Goal: Transaction & Acquisition: Obtain resource

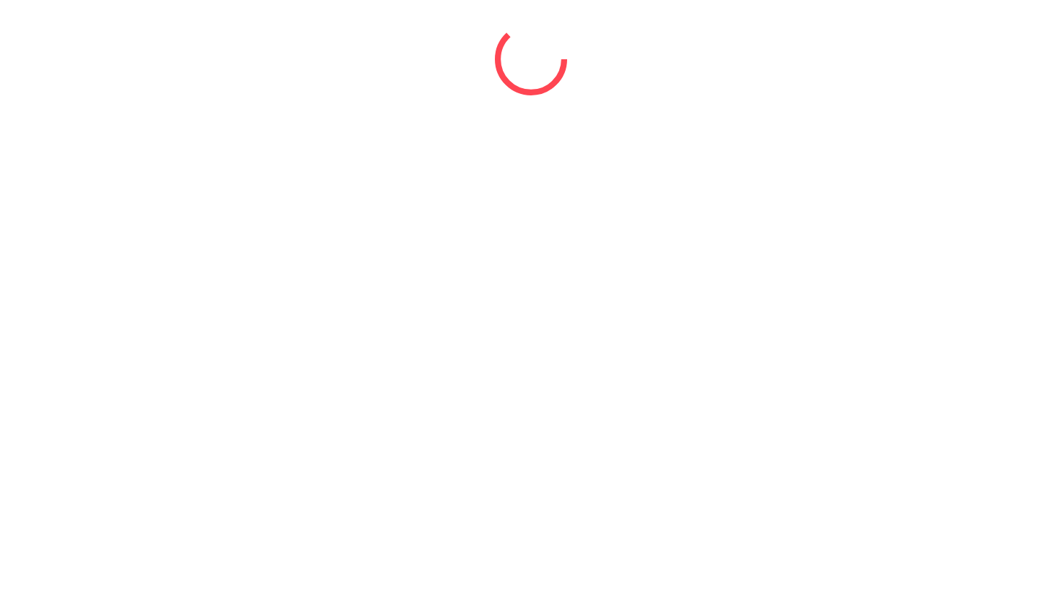
select select "*"
select select "****"
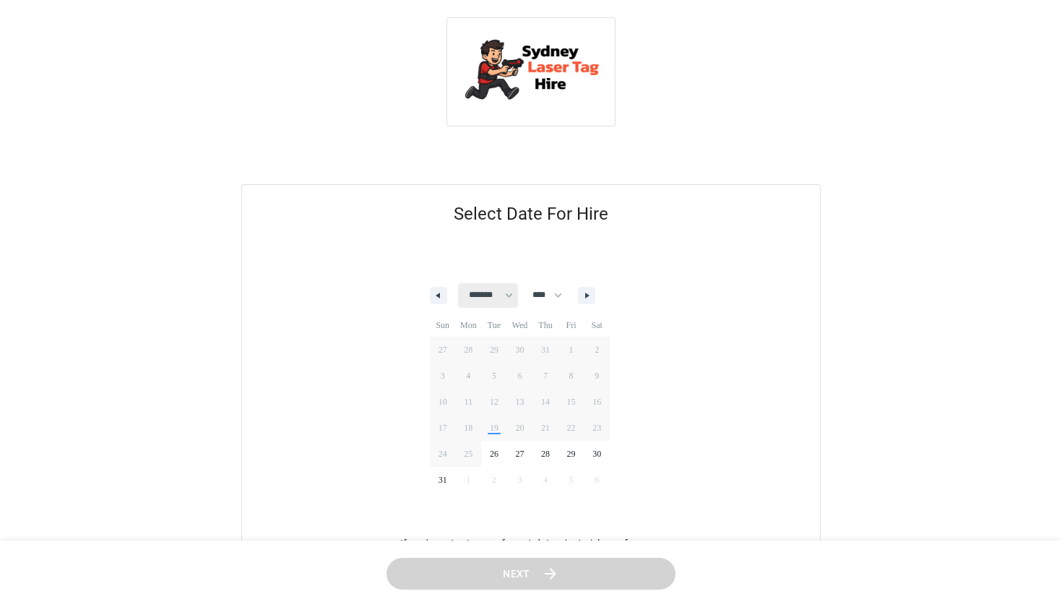
select select "*"
click at [446, 400] on span "12" at bounding box center [443, 401] width 26 height 19
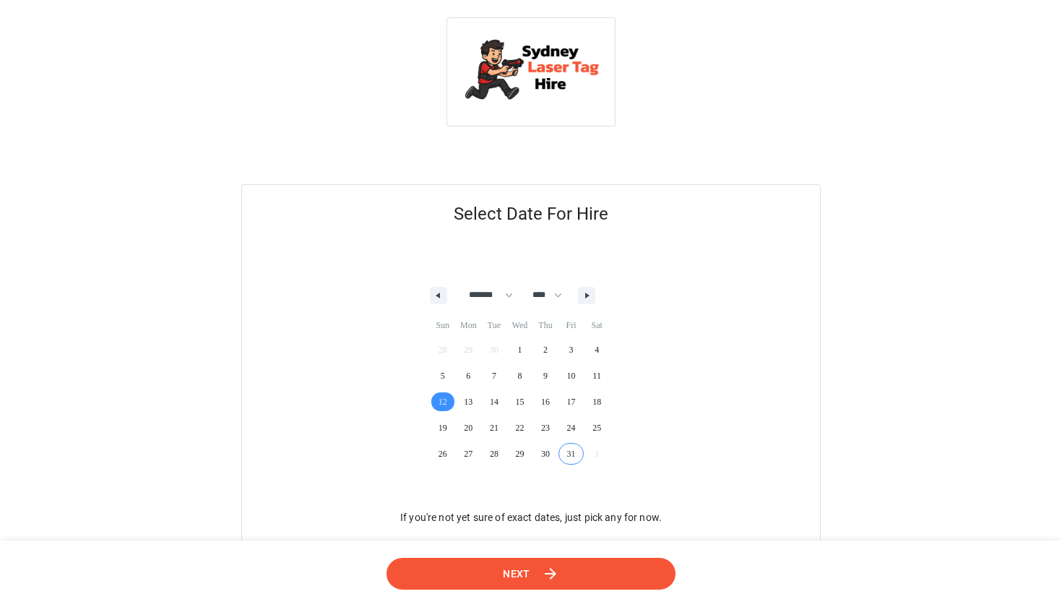
click at [548, 569] on icon at bounding box center [551, 573] width 18 height 18
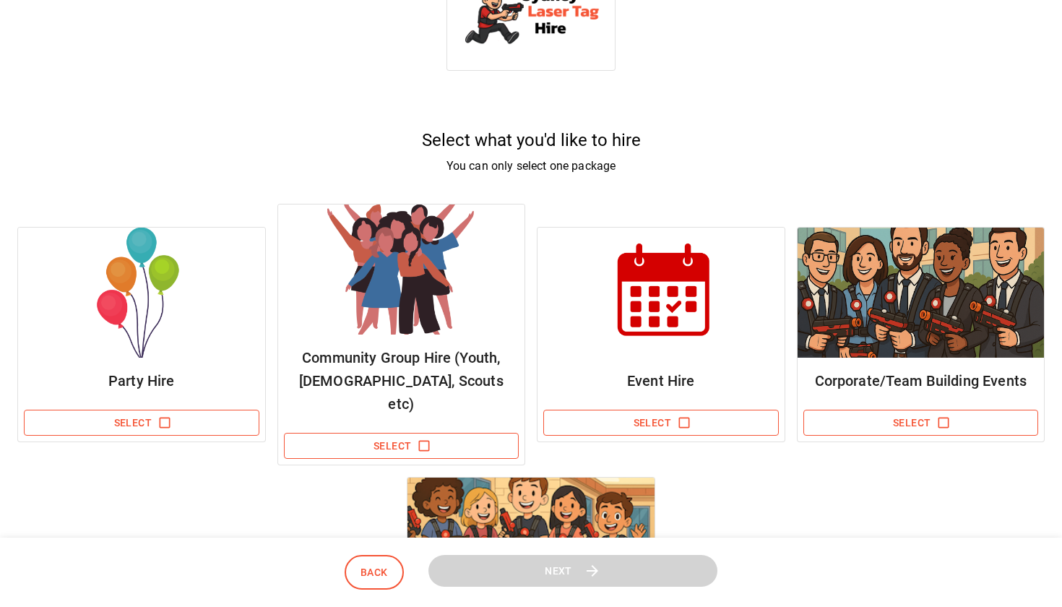
scroll to position [75, 0]
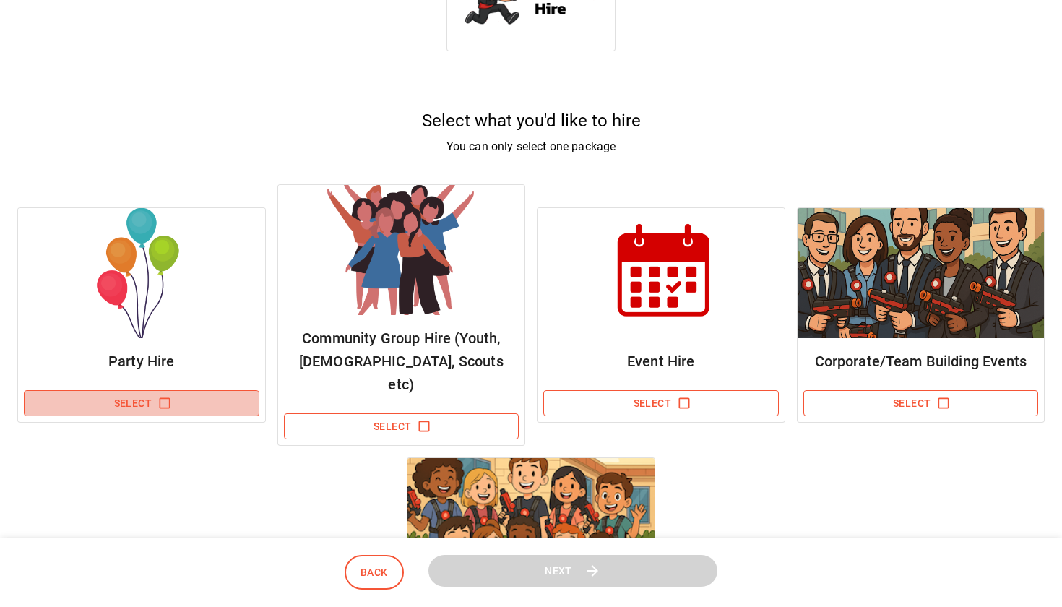
click at [165, 398] on icon "button" at bounding box center [164, 403] width 11 height 11
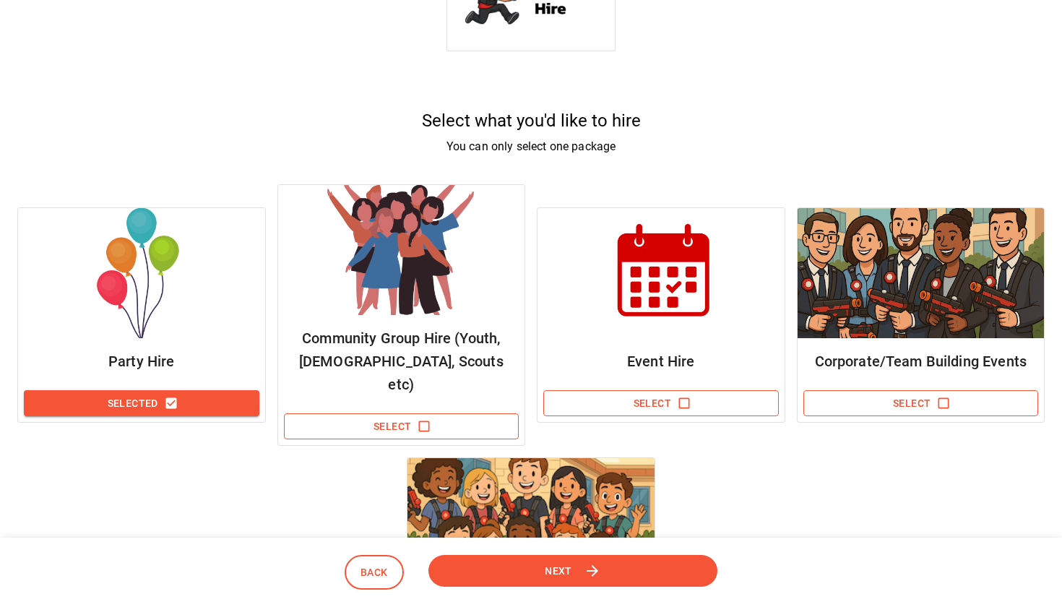
click at [586, 573] on icon at bounding box center [593, 570] width 18 height 18
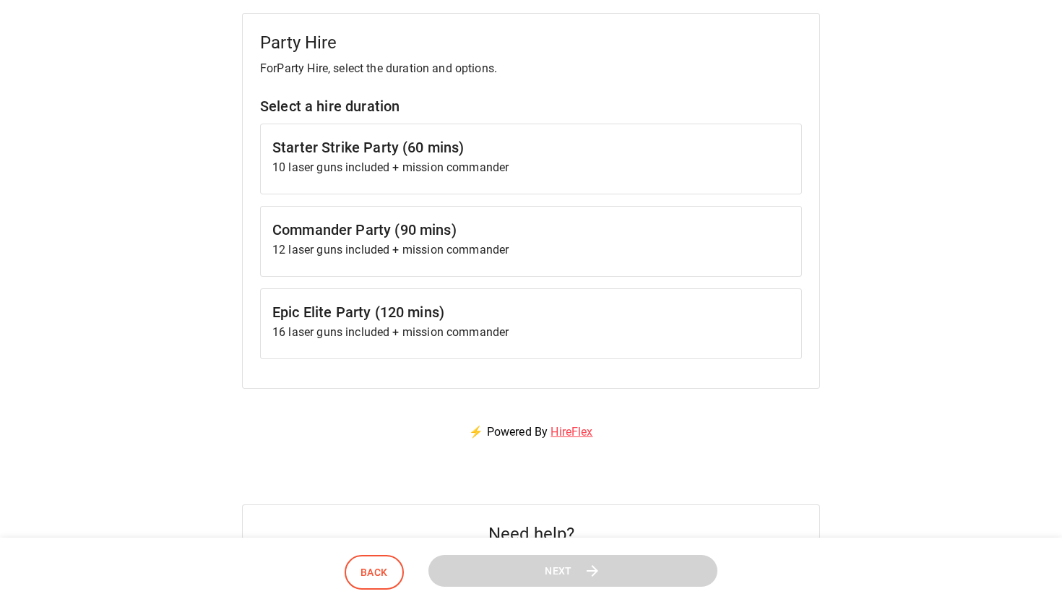
scroll to position [171, 0]
click at [405, 175] on p "10 laser guns included + mission commander" at bounding box center [530, 168] width 517 height 17
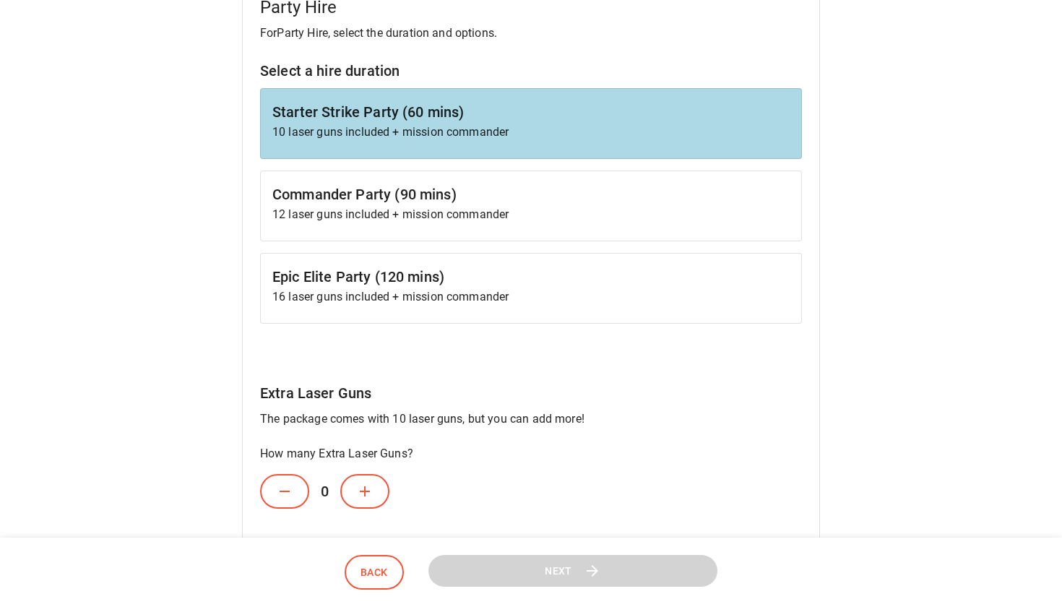
scroll to position [254, 0]
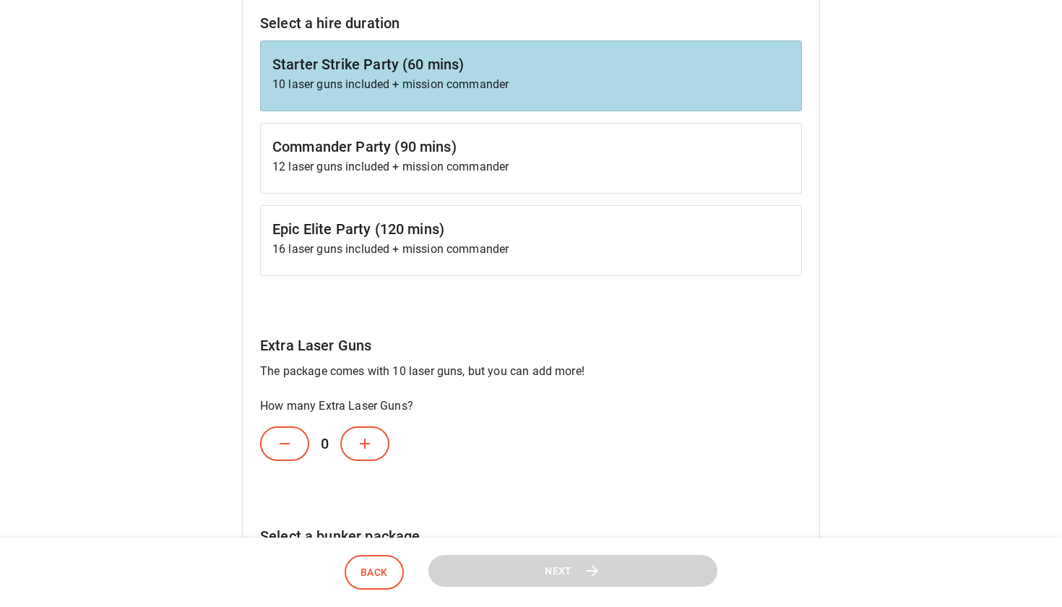
click at [368, 455] on button at bounding box center [364, 443] width 49 height 35
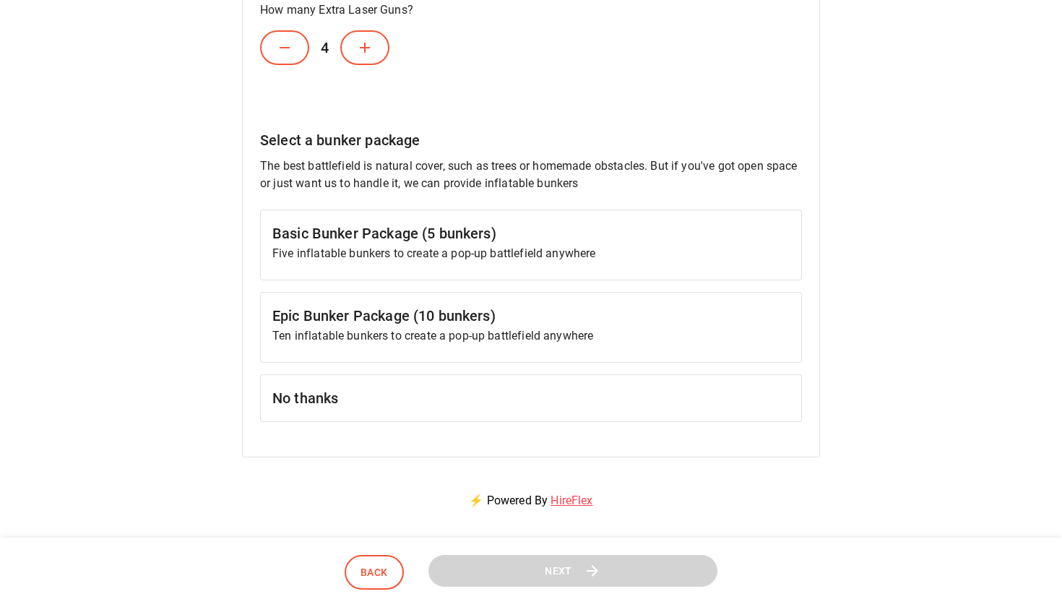
scroll to position [658, 0]
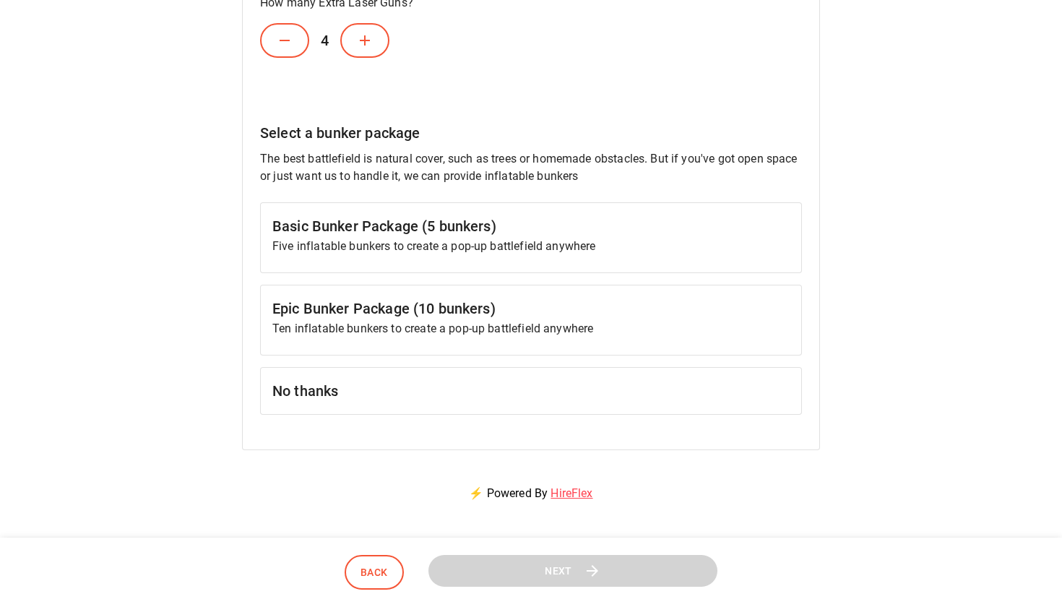
click at [454, 309] on h6 "Epic Bunker Package (10 bunkers)" at bounding box center [530, 308] width 517 height 23
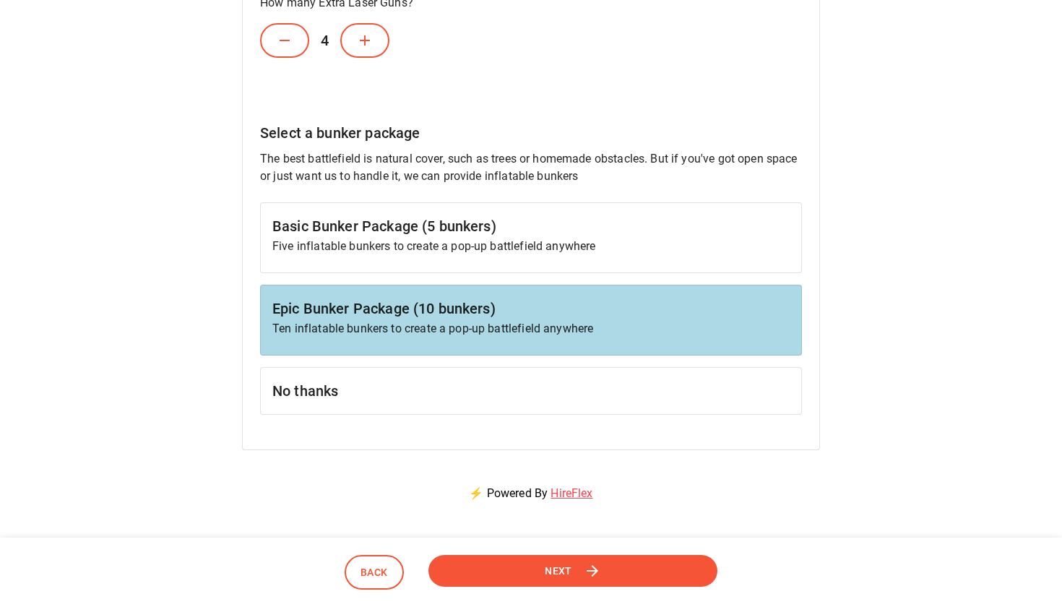
click at [602, 581] on button "Next" at bounding box center [573, 571] width 303 height 34
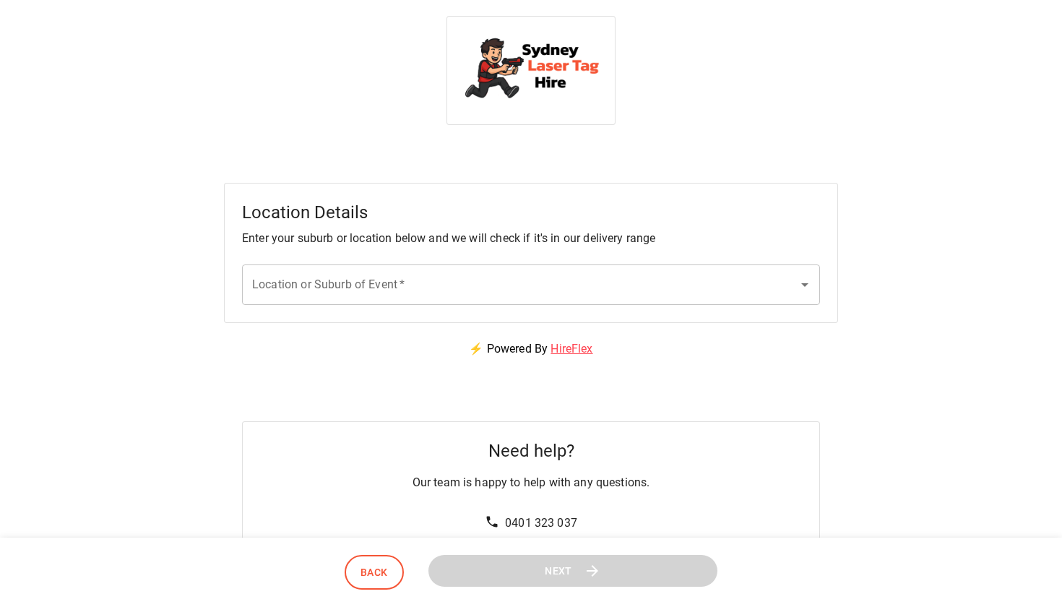
scroll to position [0, 0]
click at [366, 283] on div "Location or Suburb of Event   * Location or Suburb of Event   *" at bounding box center [531, 286] width 578 height 40
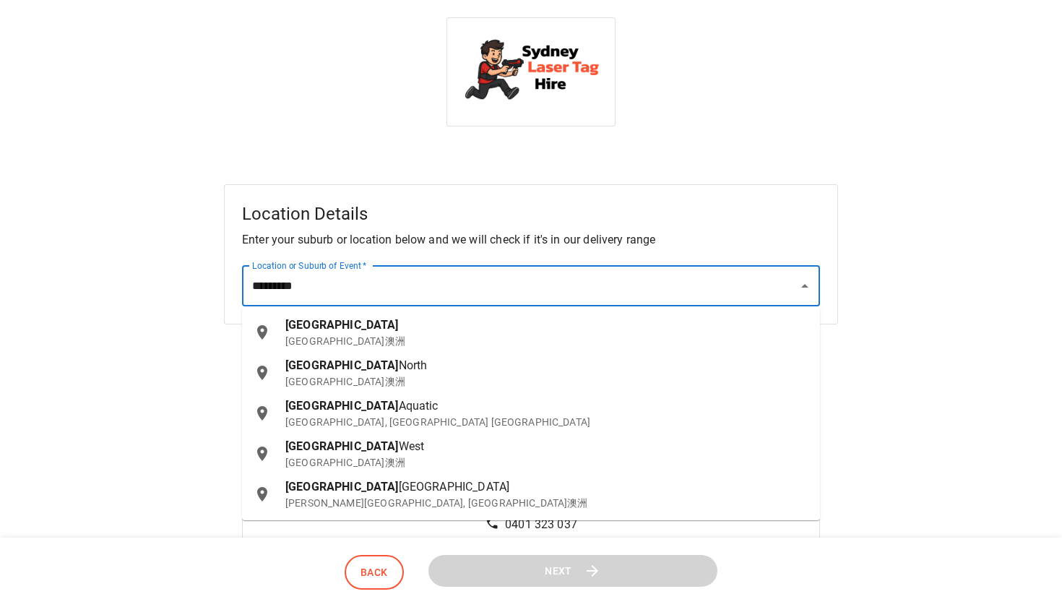
click at [348, 344] on p "[GEOGRAPHIC_DATA]澳洲" at bounding box center [546, 341] width 523 height 14
type input "**********"
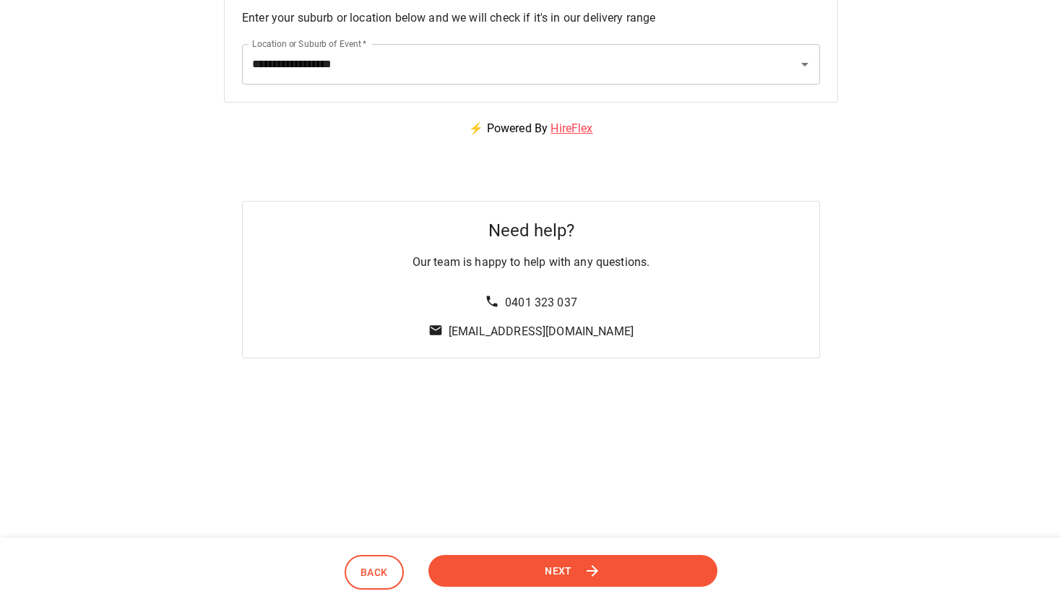
click at [601, 566] on icon at bounding box center [593, 570] width 18 height 18
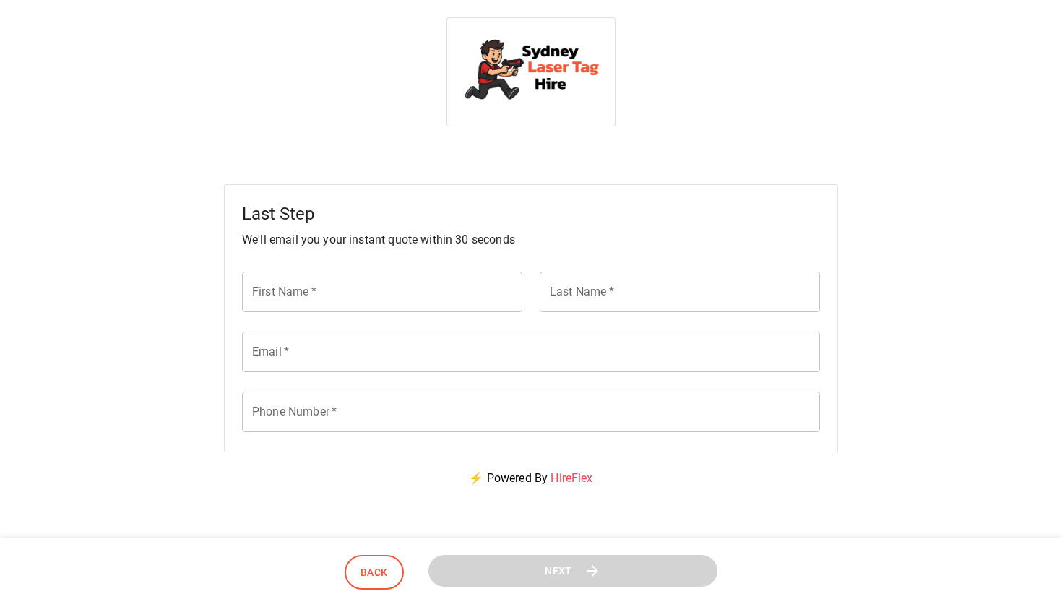
click at [889, 1] on div "Last Step We'll email you your instant quote within 30 seconds First Name   * F…" at bounding box center [531, 363] width 1062 height 726
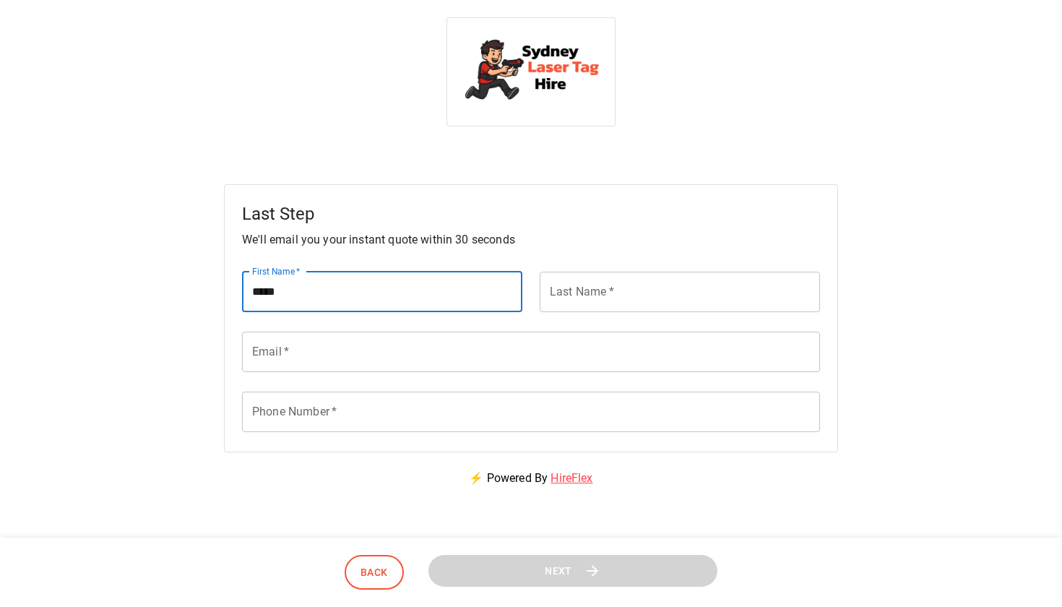
type input "*****"
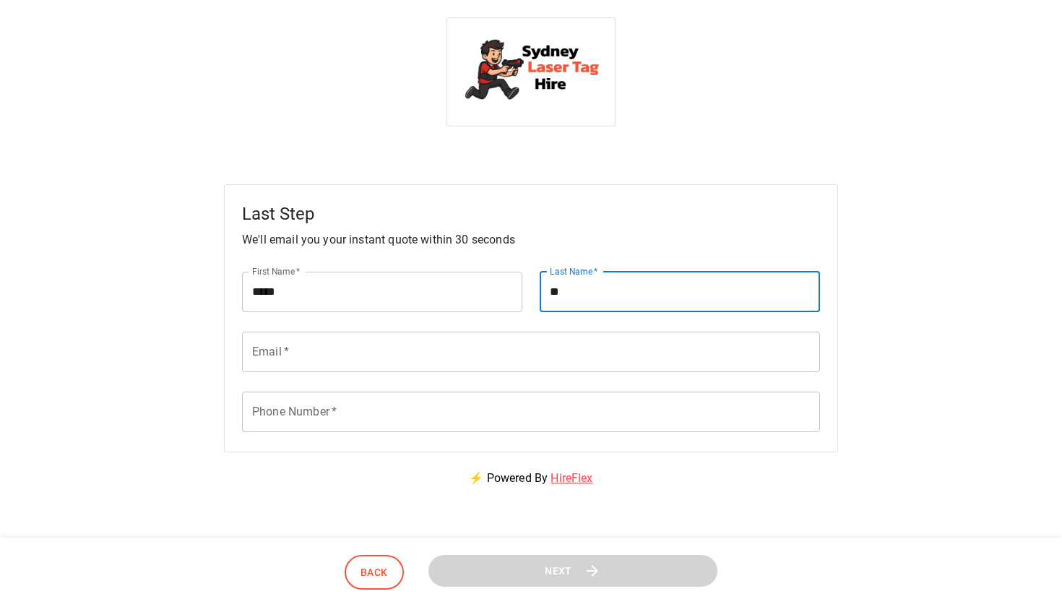
type input "**"
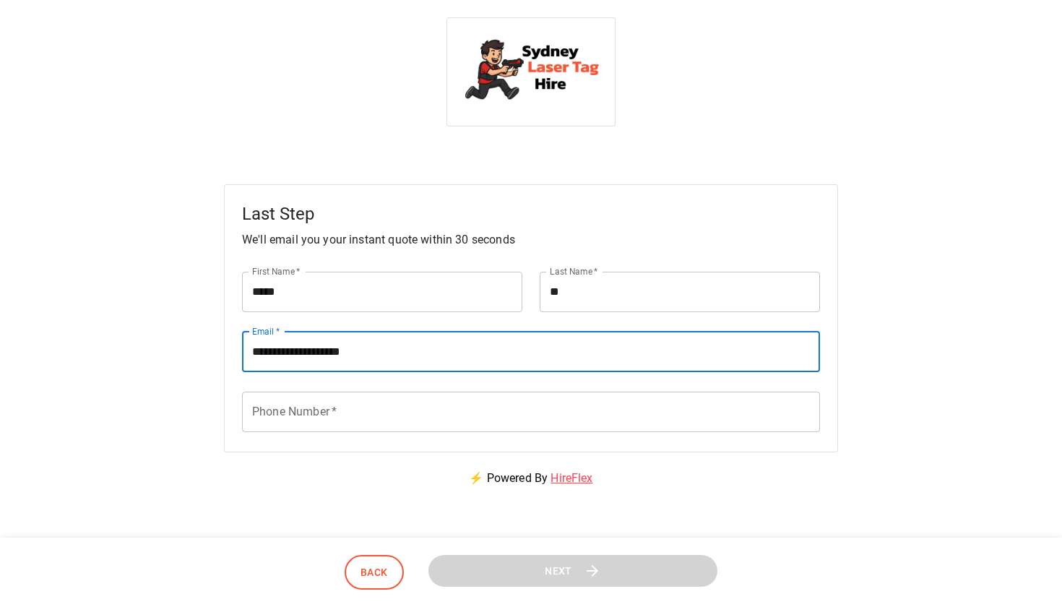
type input "**********"
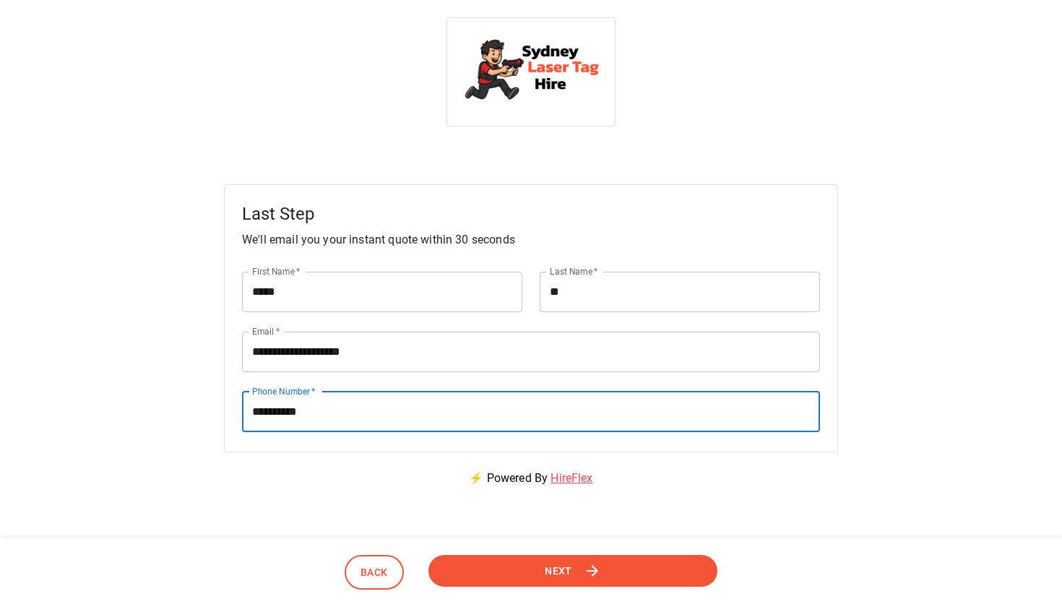
type input "**********"
click at [565, 570] on span "Next" at bounding box center [558, 570] width 28 height 18
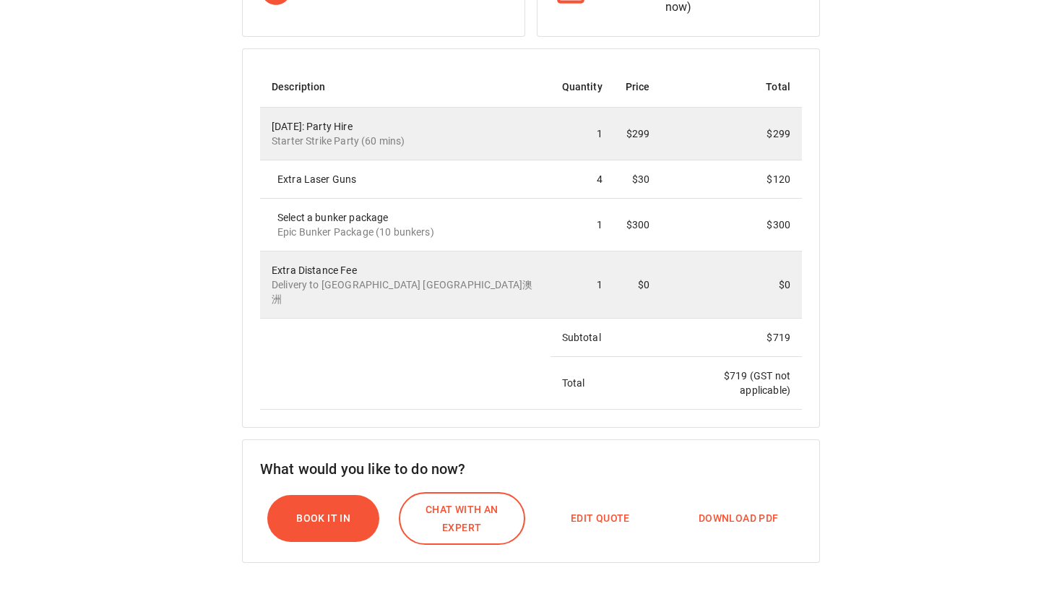
scroll to position [341, 0]
click at [608, 509] on span "Edit Quote" at bounding box center [600, 518] width 59 height 18
select select "*"
select select "****"
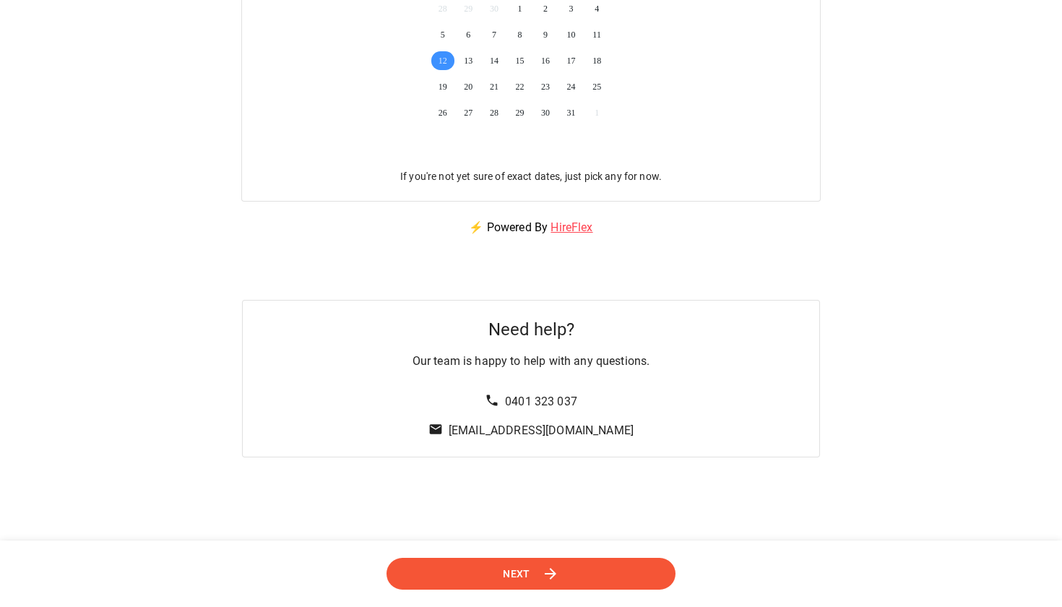
scroll to position [0, 0]
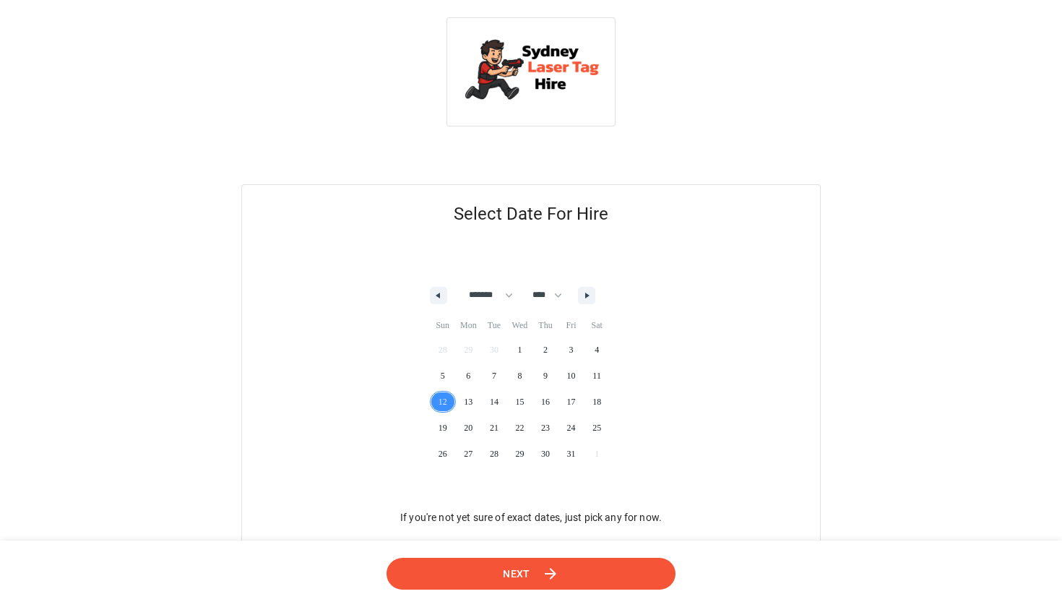
click at [447, 393] on span "12" at bounding box center [443, 401] width 26 height 19
click at [510, 564] on button "Next" at bounding box center [531, 573] width 298 height 33
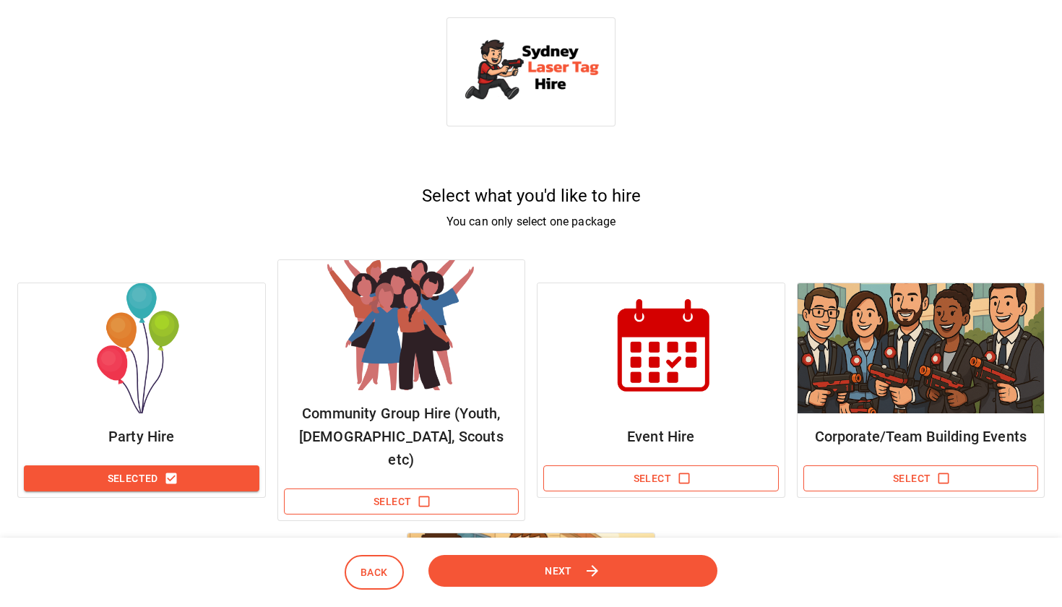
click at [543, 567] on button "Next" at bounding box center [572, 571] width 303 height 34
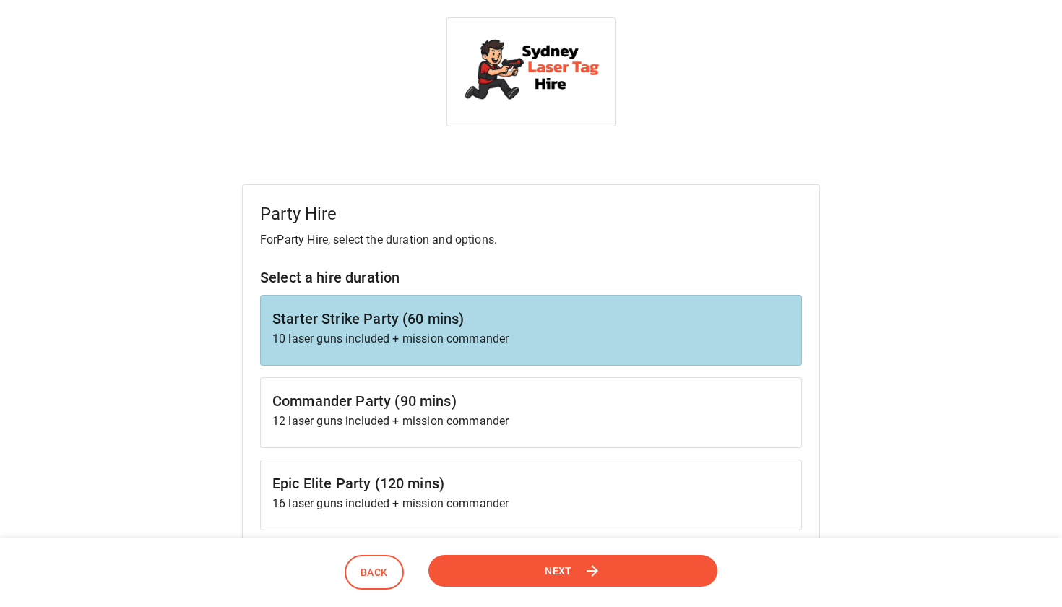
click at [541, 575] on button "Next" at bounding box center [572, 570] width 297 height 33
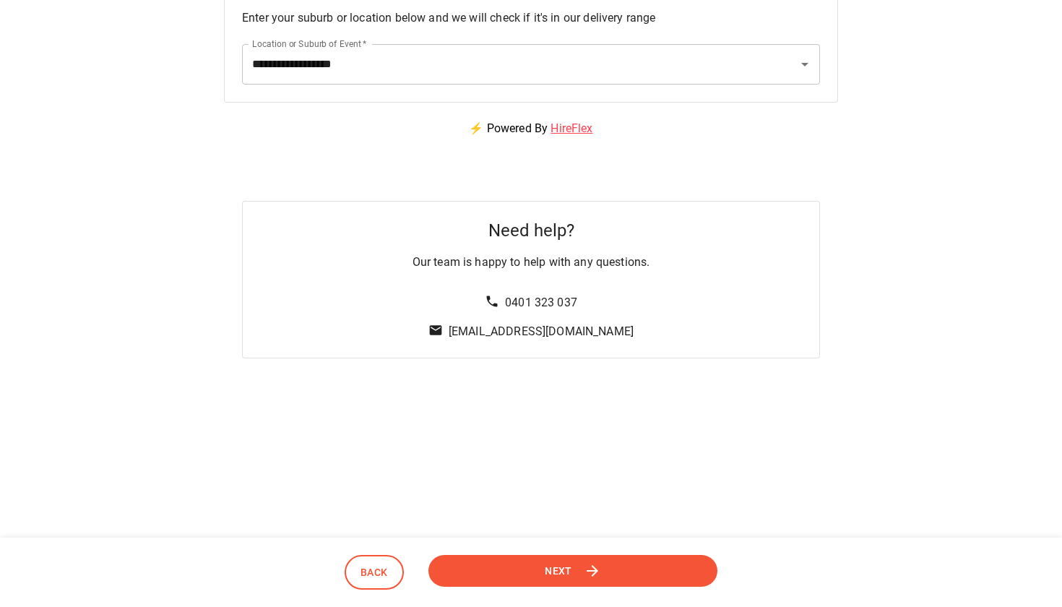
scroll to position [222, 0]
click at [585, 558] on button "Next" at bounding box center [573, 571] width 304 height 34
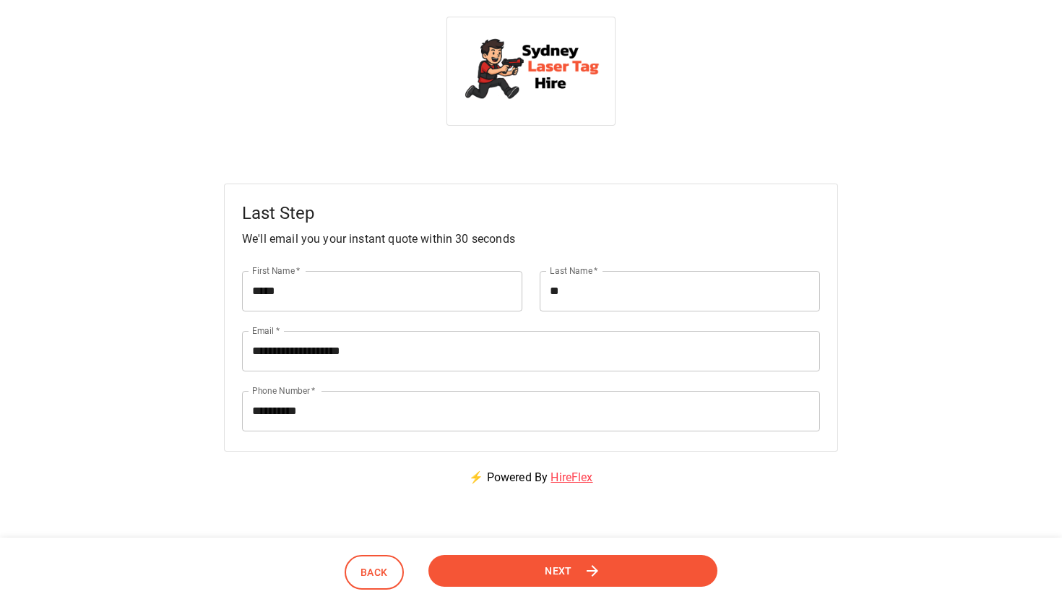
scroll to position [0, 0]
click at [576, 569] on button "Next" at bounding box center [573, 571] width 304 height 34
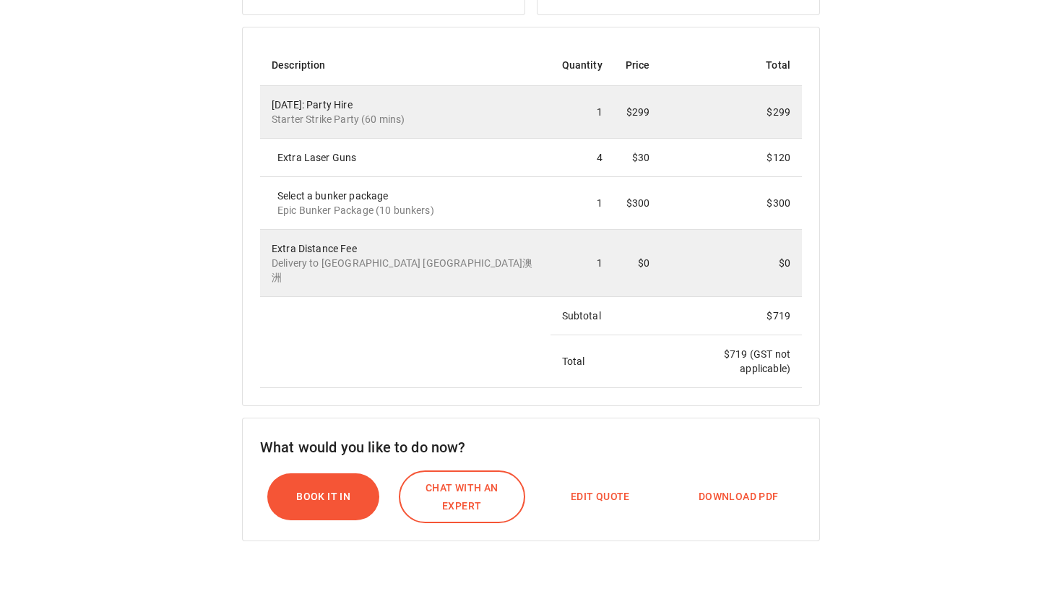
scroll to position [427, 0]
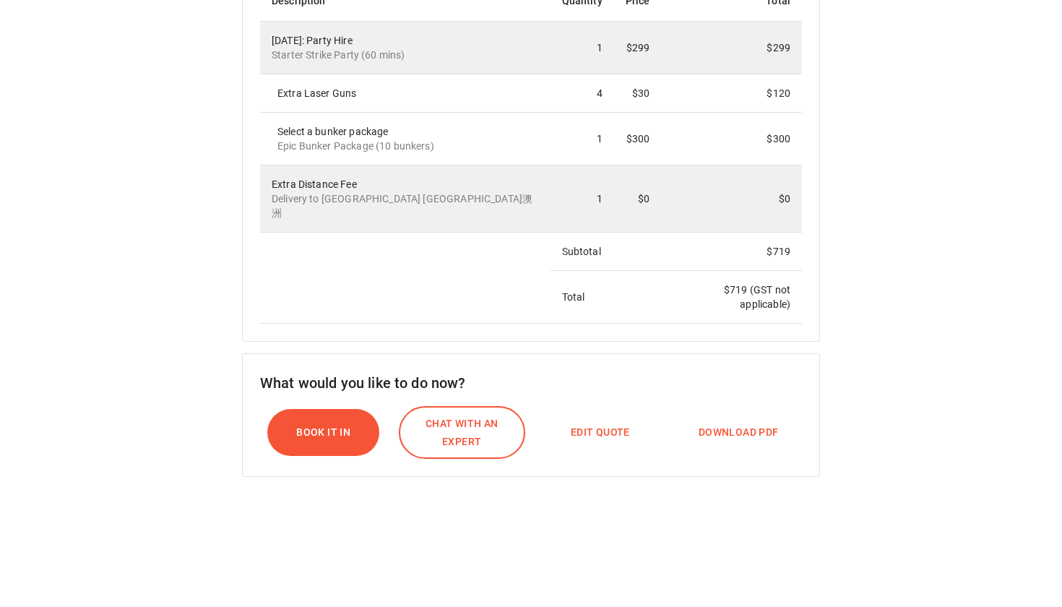
click at [594, 423] on span "Edit Quote" at bounding box center [600, 432] width 59 height 18
select select "*"
select select "****"
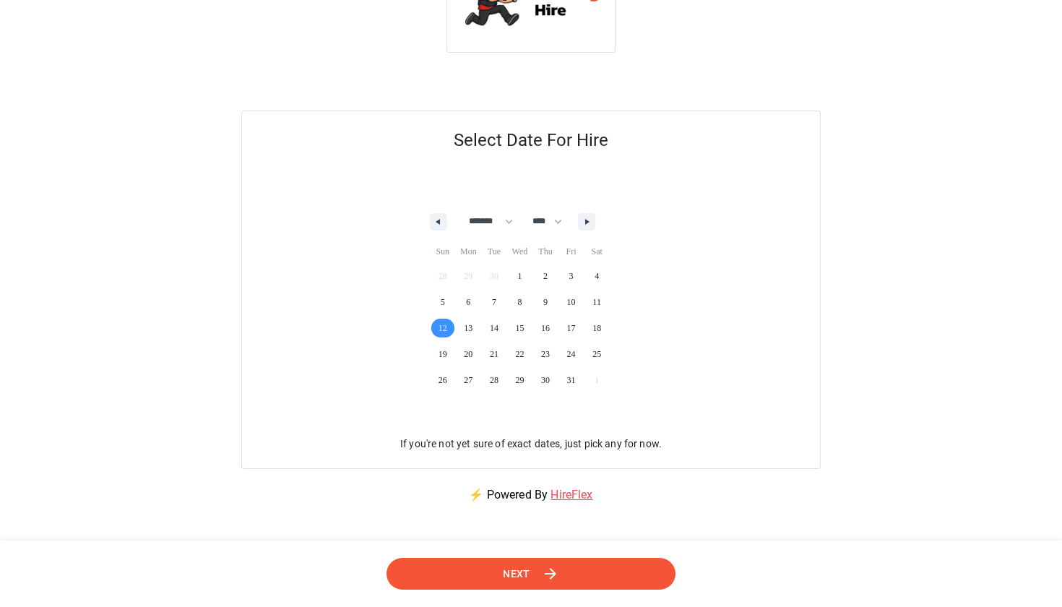
scroll to position [0, 0]
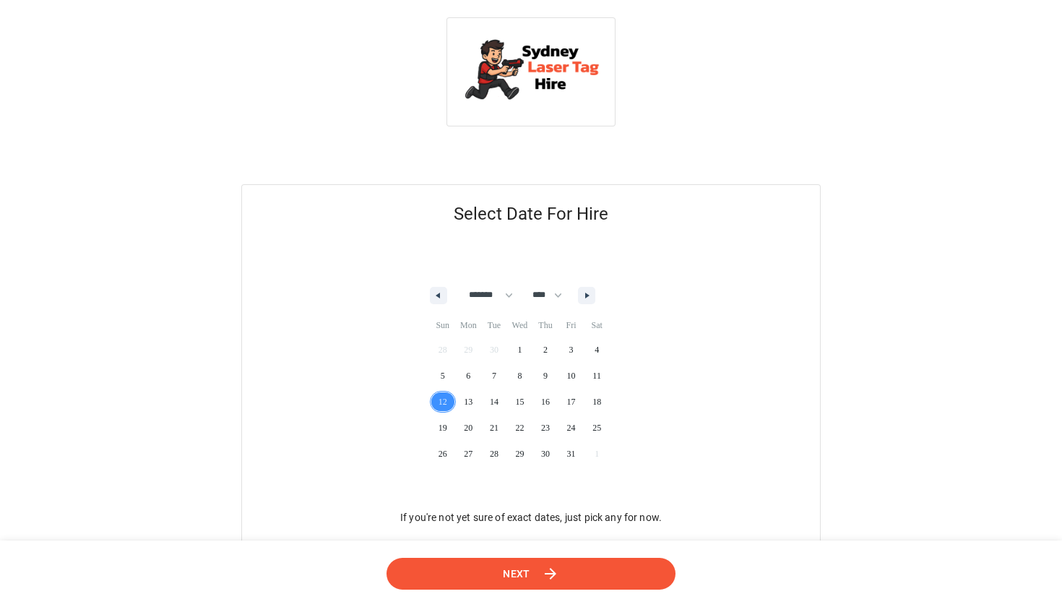
click at [444, 403] on span "12" at bounding box center [443, 401] width 26 height 19
click at [552, 567] on icon at bounding box center [550, 573] width 17 height 17
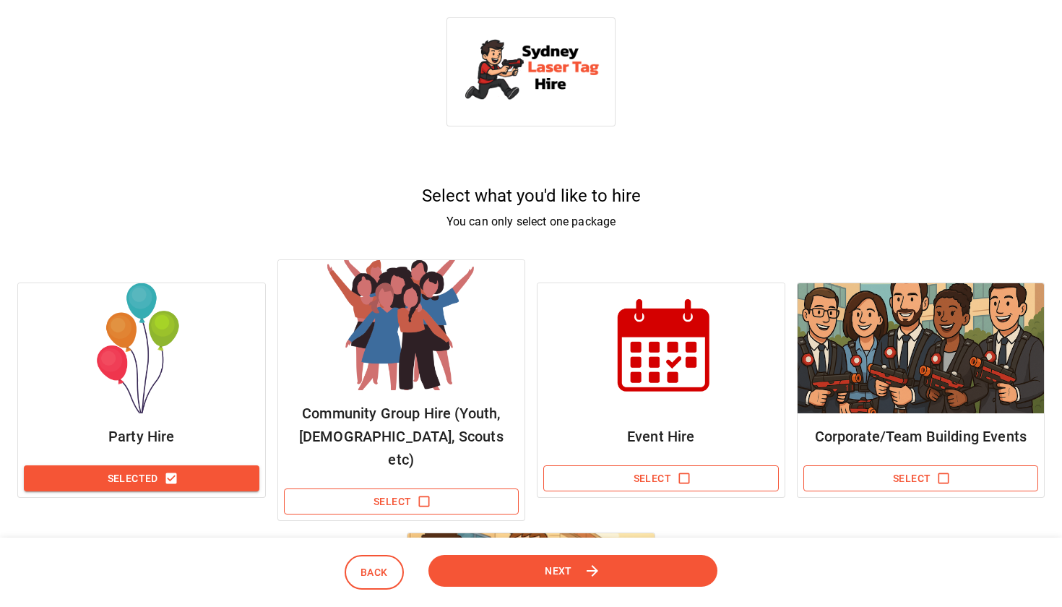
click at [536, 582] on button "Next" at bounding box center [573, 570] width 298 height 33
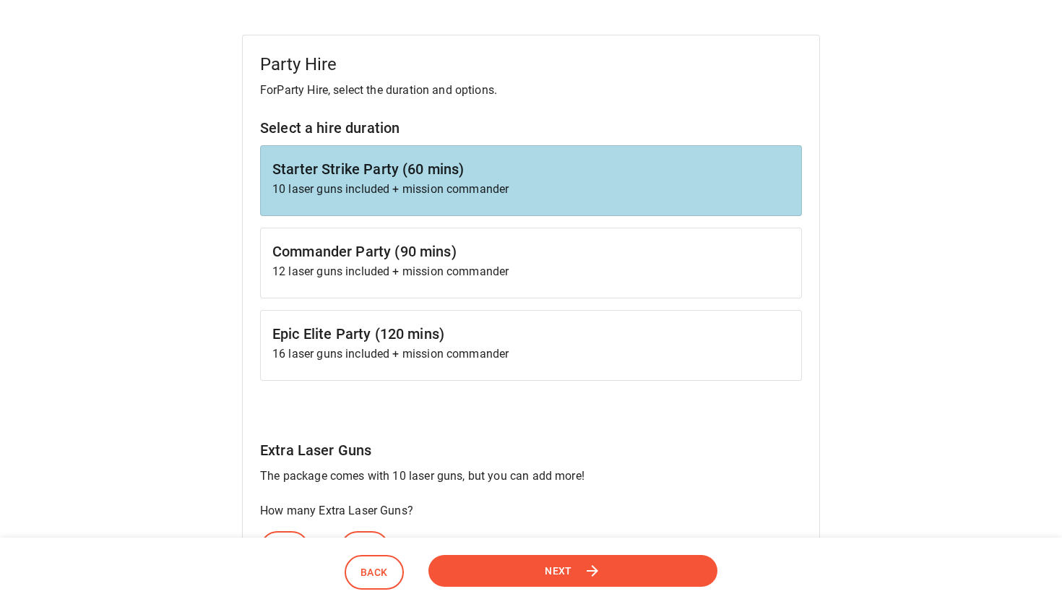
scroll to position [418, 0]
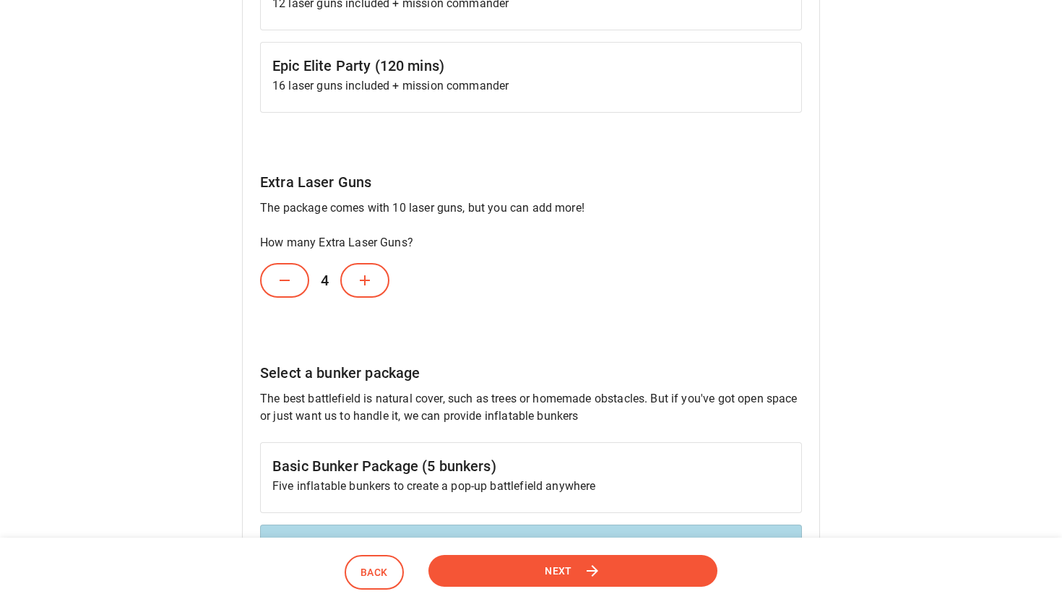
click at [289, 285] on icon at bounding box center [284, 280] width 17 height 17
click at [288, 284] on icon at bounding box center [284, 280] width 17 height 17
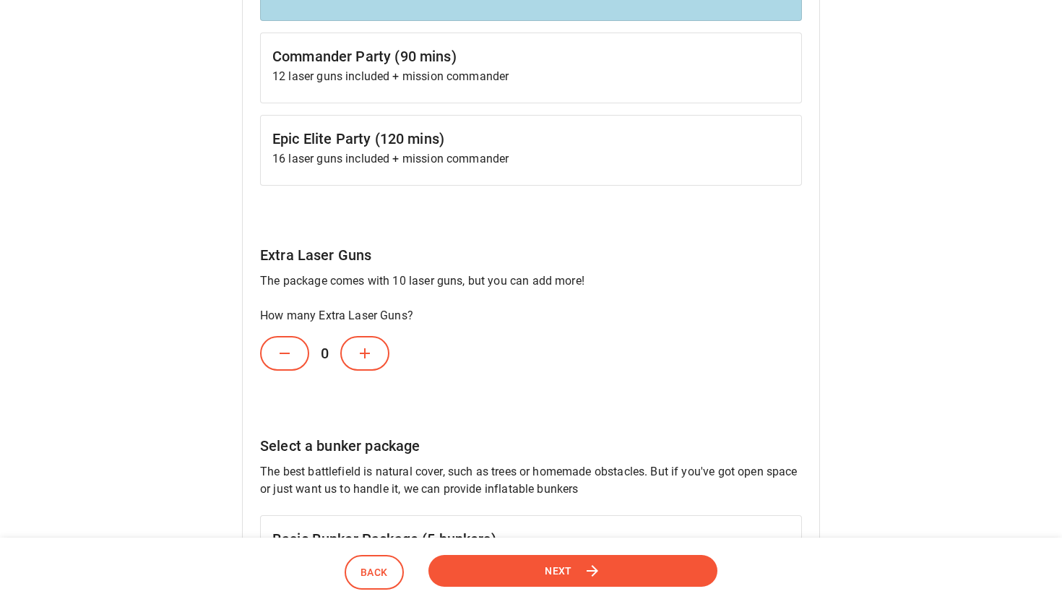
scroll to position [325, 0]
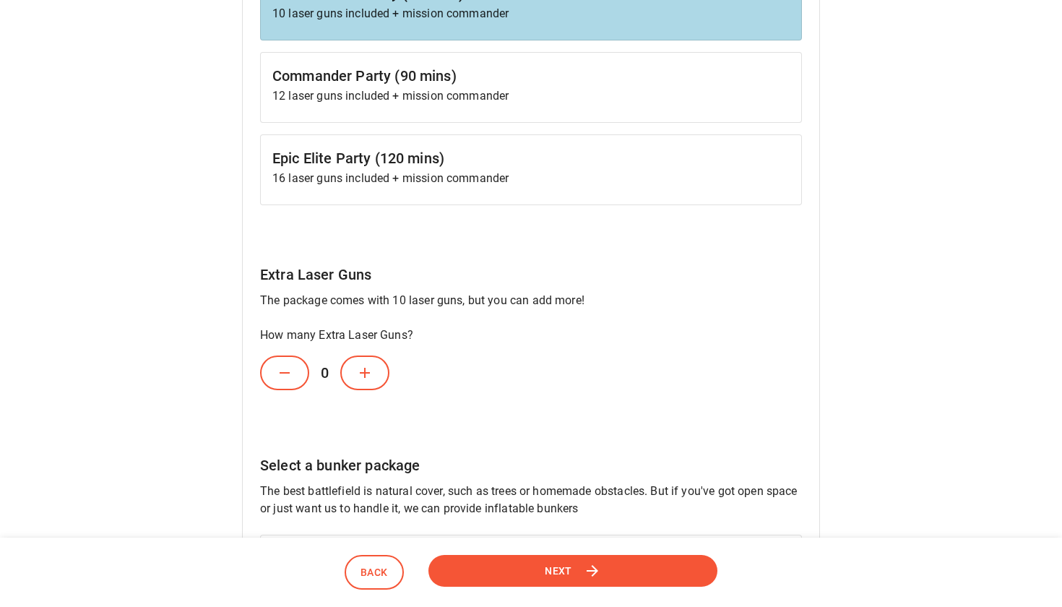
click at [588, 568] on icon at bounding box center [592, 570] width 17 height 17
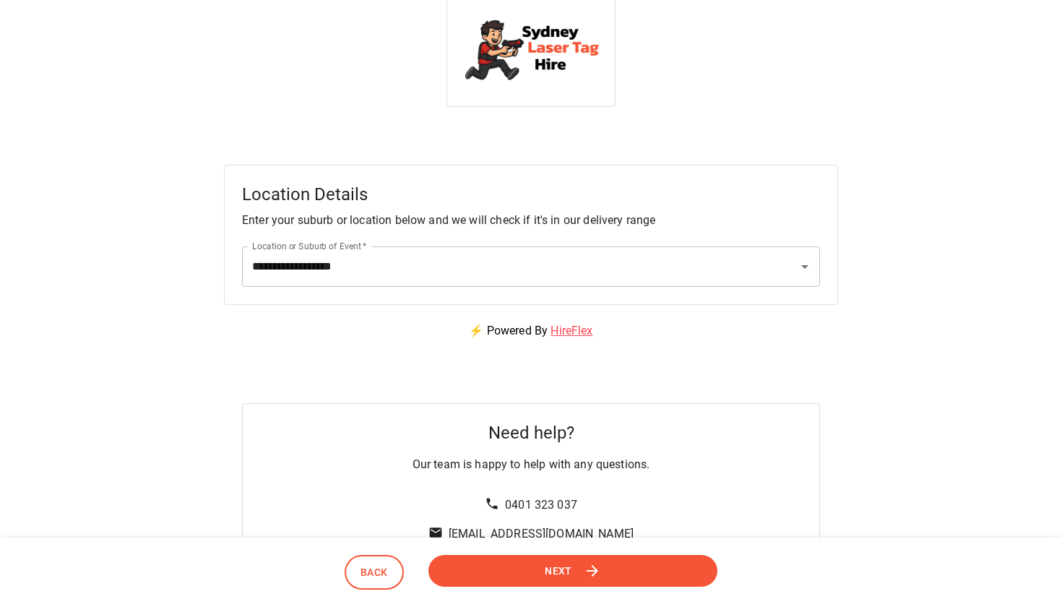
scroll to position [0, 0]
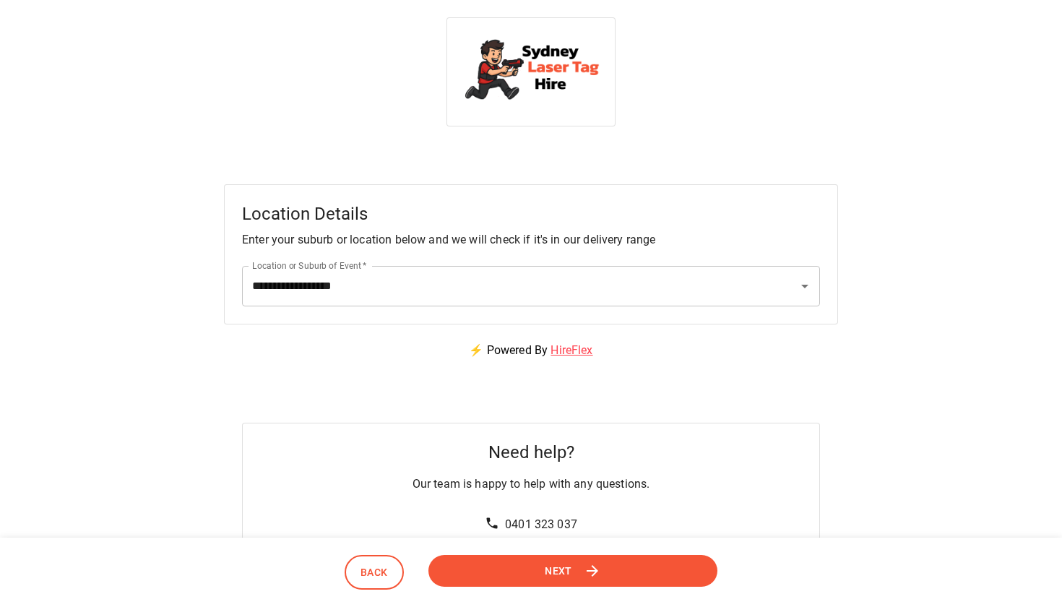
click at [589, 570] on icon at bounding box center [593, 571] width 12 height 12
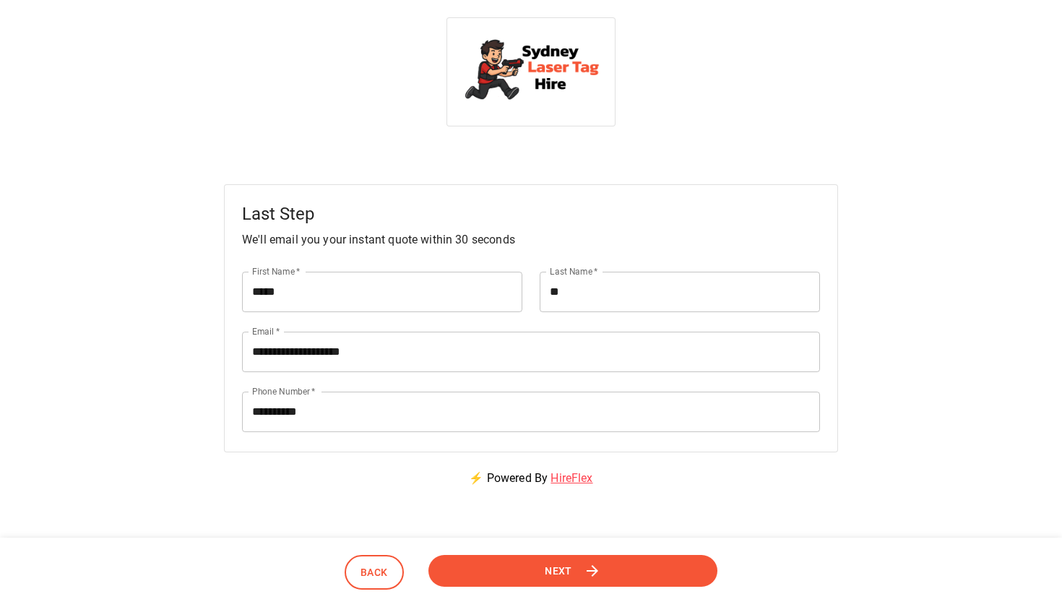
click at [590, 571] on icon at bounding box center [593, 571] width 12 height 12
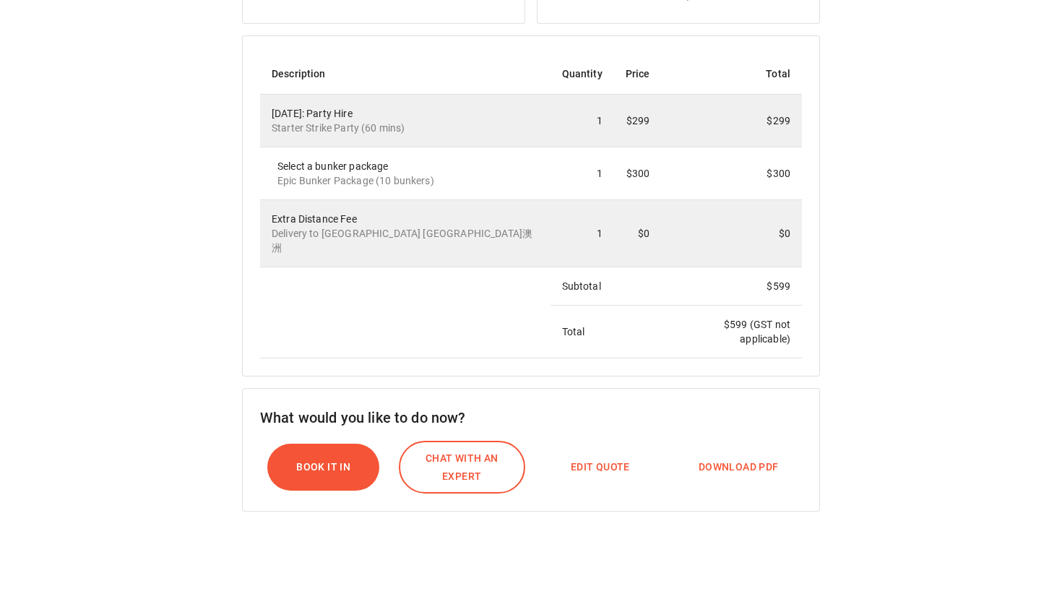
scroll to position [369, 0]
